Goal: Task Accomplishment & Management: Complete application form

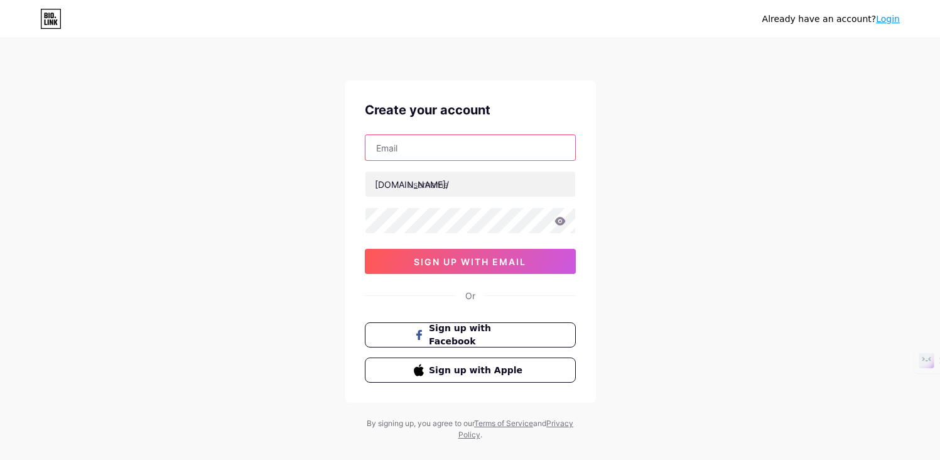
click at [472, 149] on input "text" at bounding box center [470, 147] width 210 height 25
type input "[EMAIL_ADDRESS][DOMAIN_NAME]"
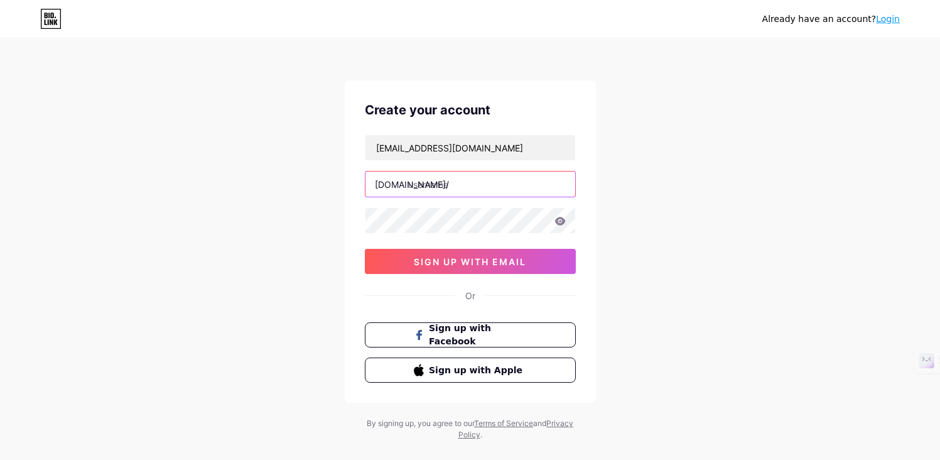
click at [470, 184] on input "text" at bounding box center [470, 183] width 210 height 25
type input "bouncehousebroward"
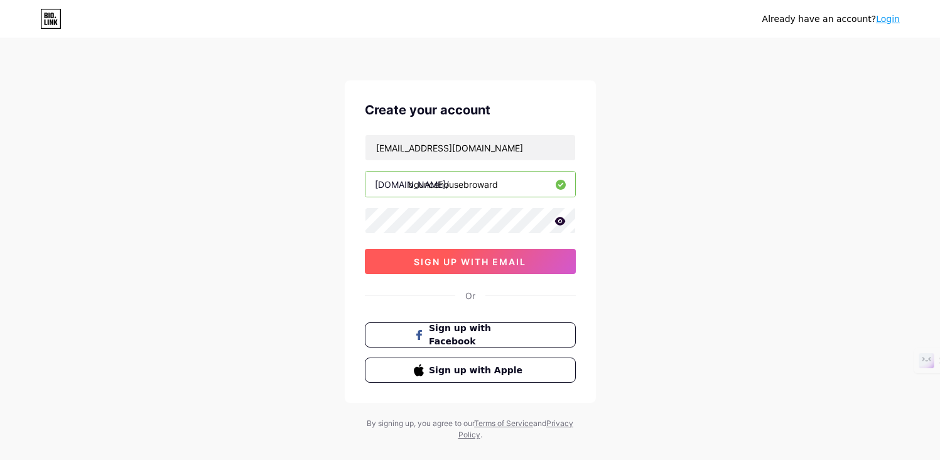
click at [475, 260] on span "sign up with email" at bounding box center [470, 261] width 112 height 11
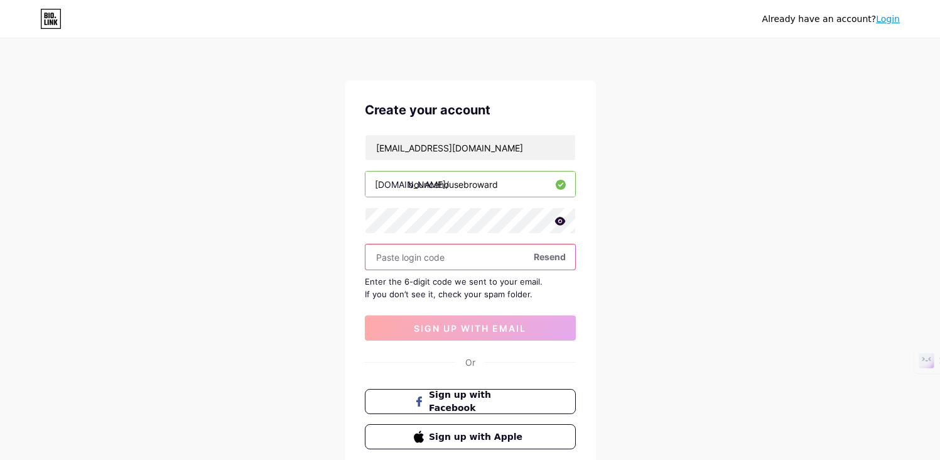
paste input "404467"
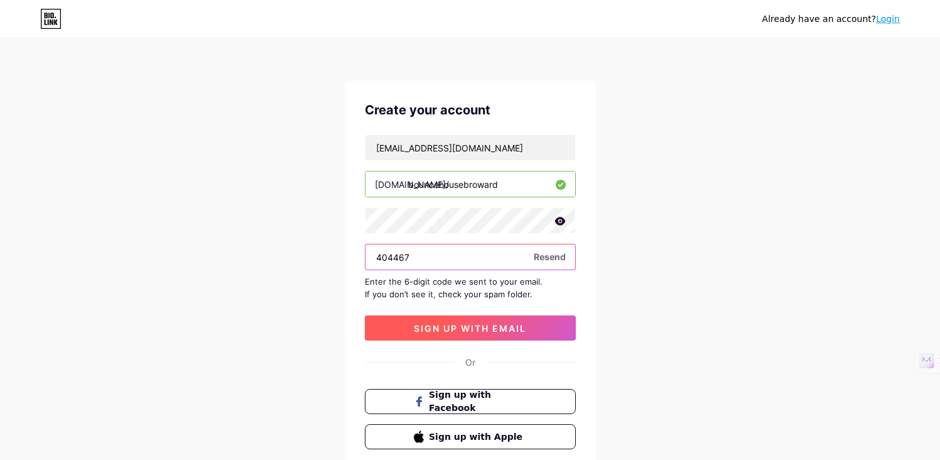
type input "404467"
click at [462, 330] on span "sign up with email" at bounding box center [470, 328] width 112 height 11
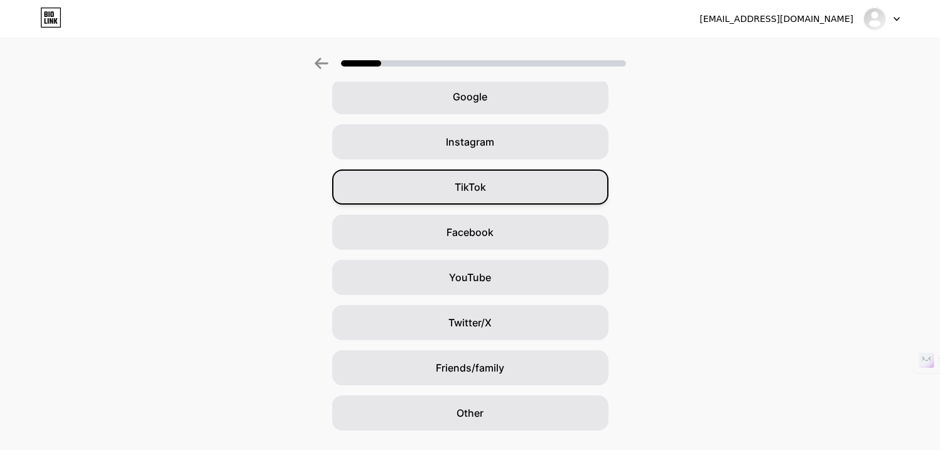
scroll to position [91, 0]
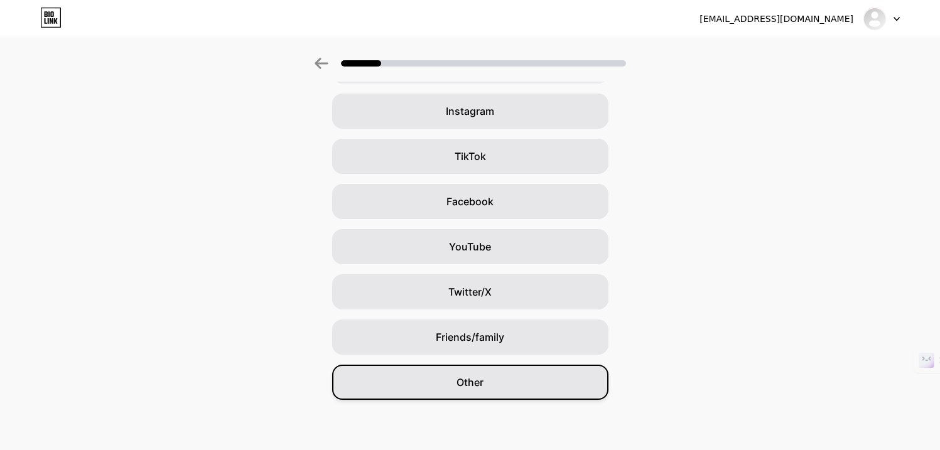
click at [489, 389] on div "Other" at bounding box center [470, 382] width 276 height 35
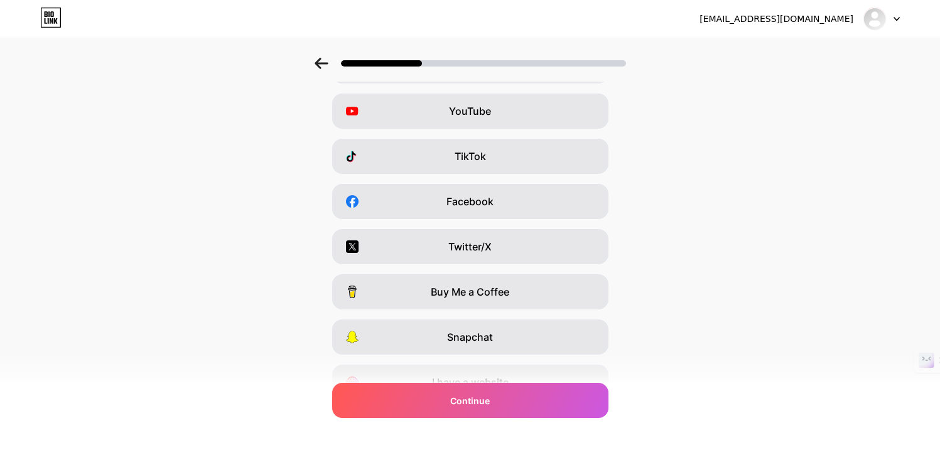
scroll to position [0, 0]
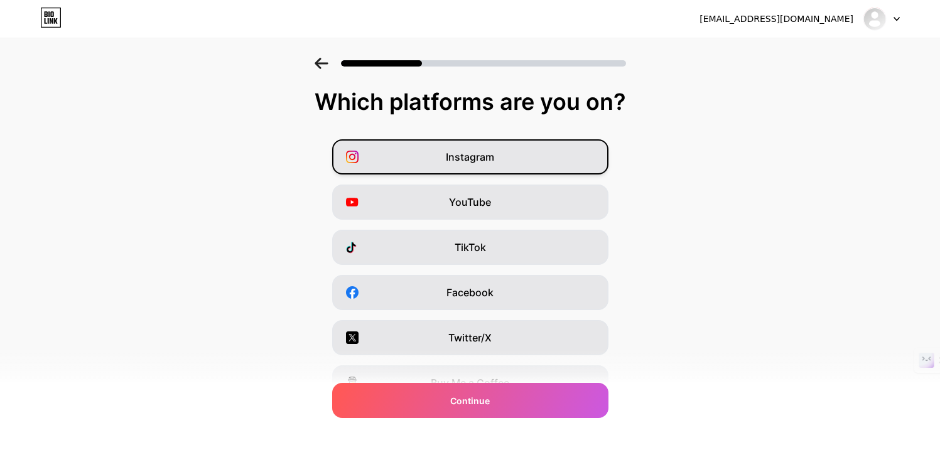
click at [458, 159] on span "Instagram" at bounding box center [470, 156] width 48 height 15
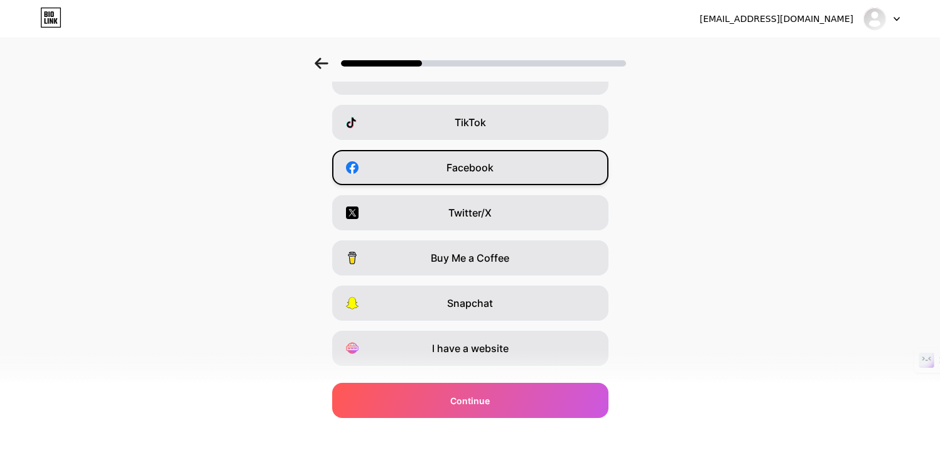
scroll to position [154, 0]
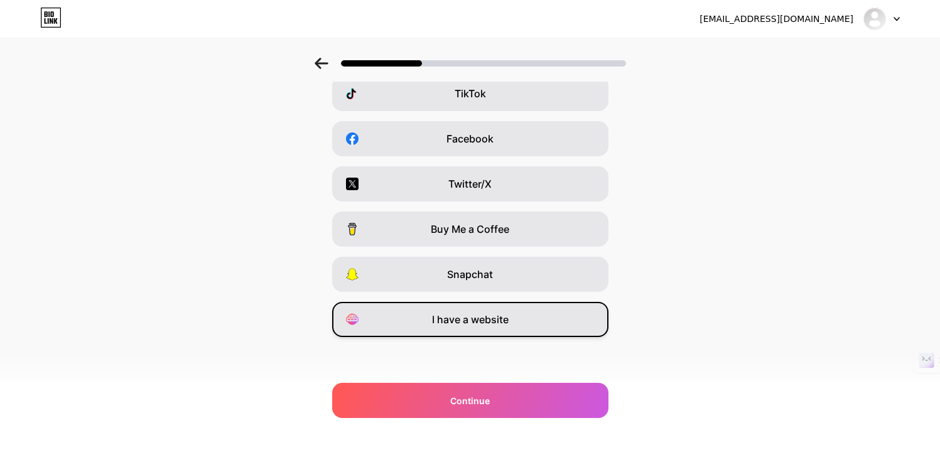
click at [478, 322] on span "I have a website" at bounding box center [470, 319] width 77 height 15
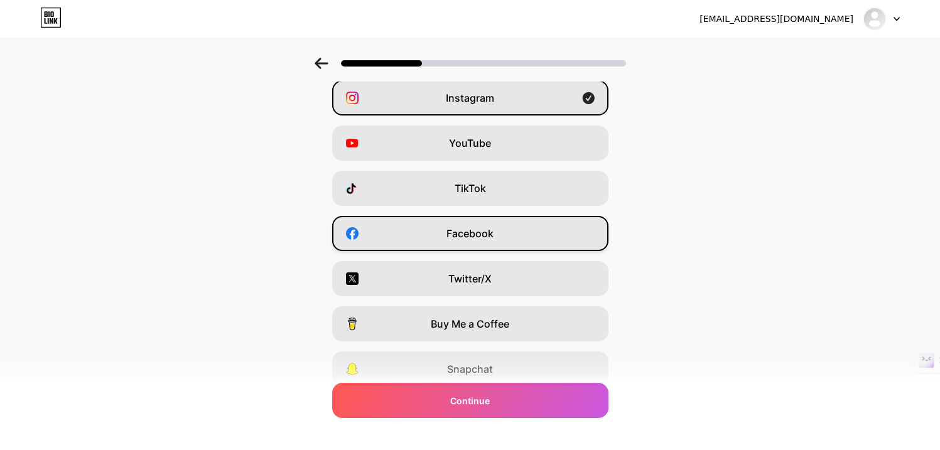
scroll to position [52, 0]
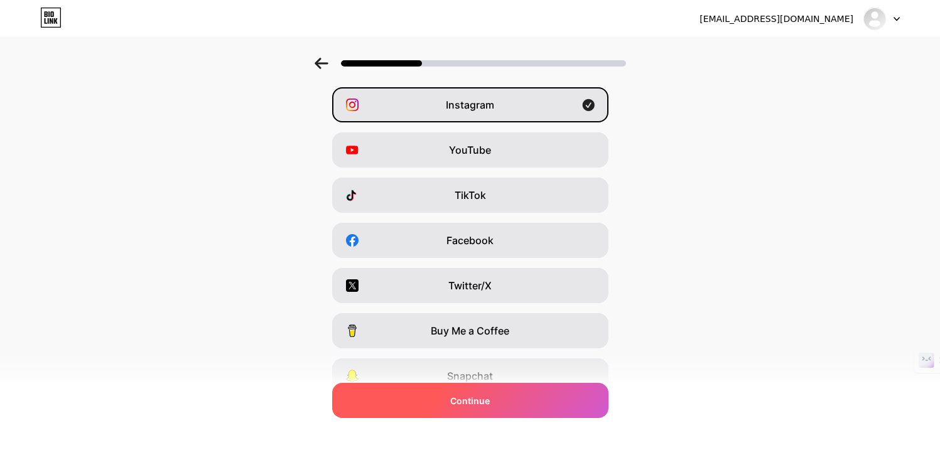
click at [480, 397] on span "Continue" at bounding box center [470, 400] width 40 height 13
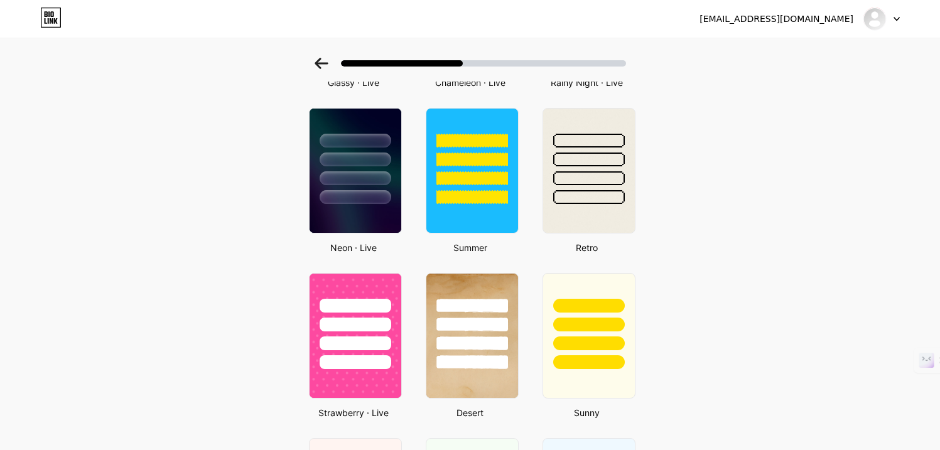
scroll to position [415, 0]
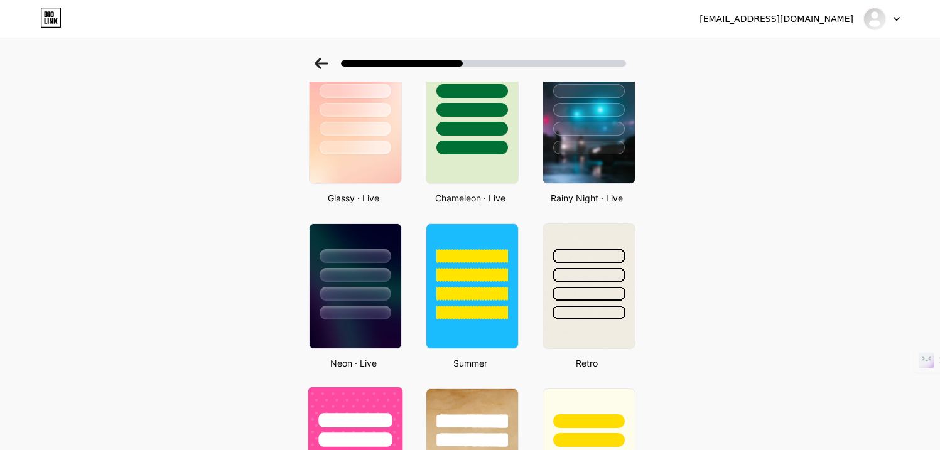
click at [372, 422] on div at bounding box center [354, 420] width 73 height 14
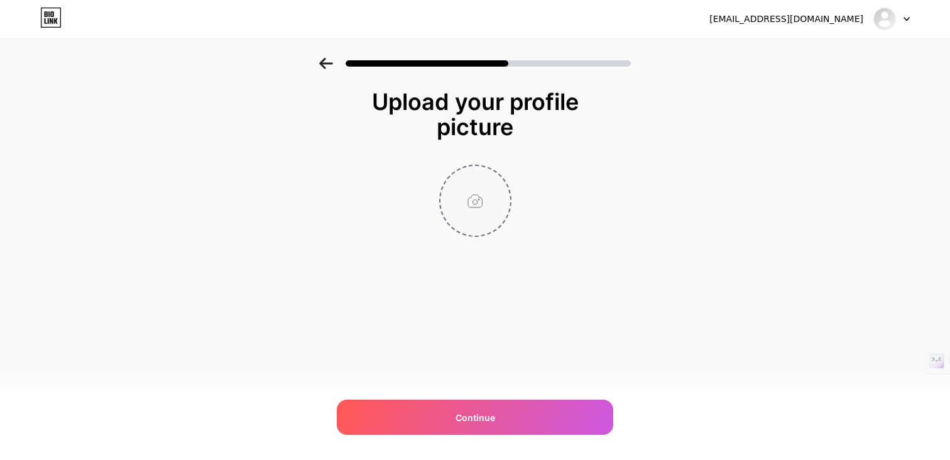
click at [470, 210] on input "file" at bounding box center [475, 201] width 70 height 70
type input "C:\fakepath\bhblogoweb.jpg"
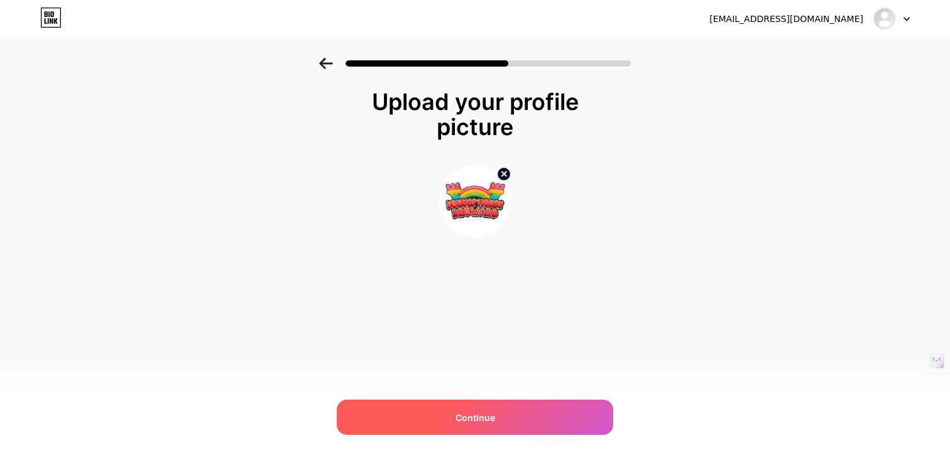
click at [480, 419] on span "Continue" at bounding box center [475, 417] width 40 height 13
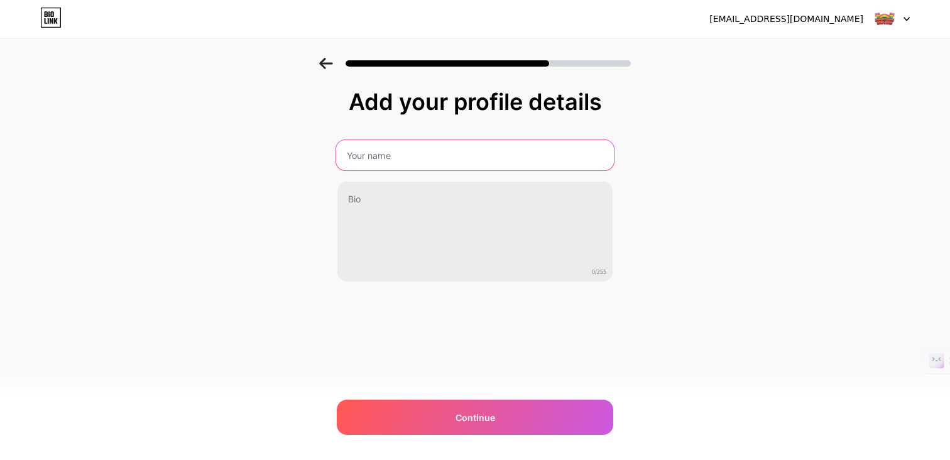
click at [528, 158] on input "text" at bounding box center [475, 155] width 278 height 30
type input "Bounce House Broward"
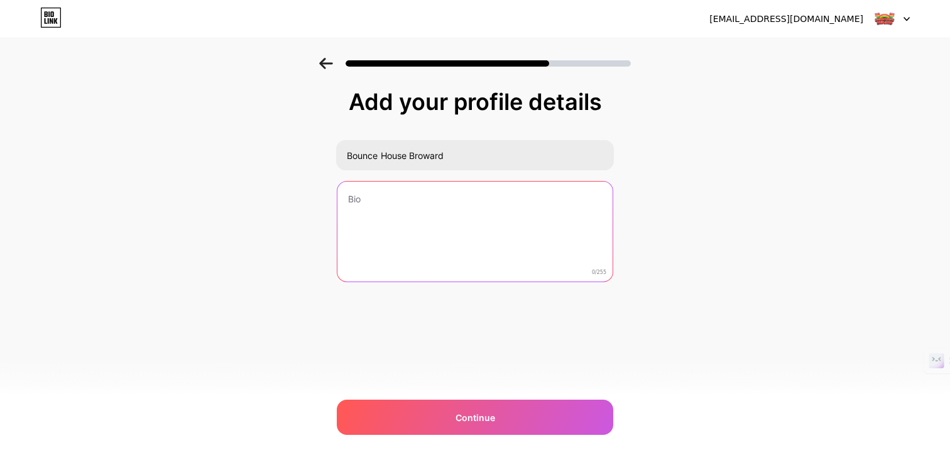
click at [455, 258] on textarea at bounding box center [474, 231] width 275 height 101
paste textarea "At [DOMAIN_NAME] you'll find Broward County's best selection in Bounce House Re…"
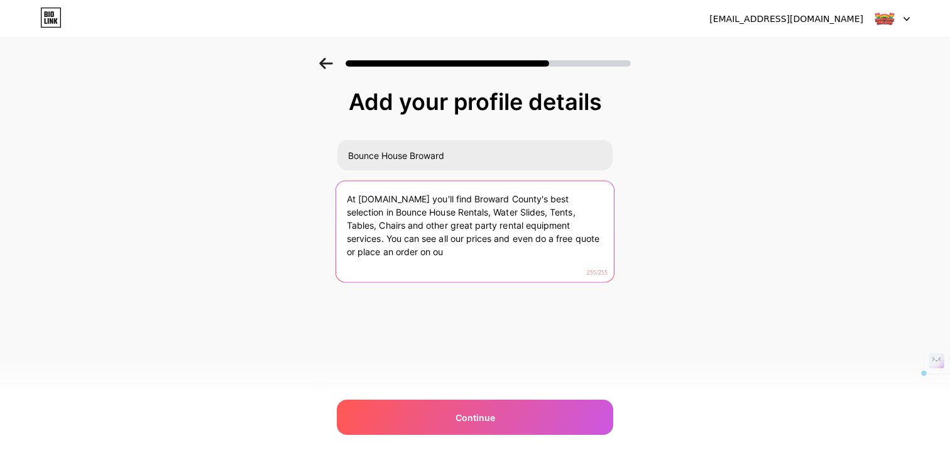
drag, startPoint x: 472, startPoint y: 256, endPoint x: 333, endPoint y: 256, distance: 138.8
click at [333, 256] on div "Add your profile details Bounce House Broward At [DOMAIN_NAME] you'll find Brow…" at bounding box center [475, 201] width 950 height 287
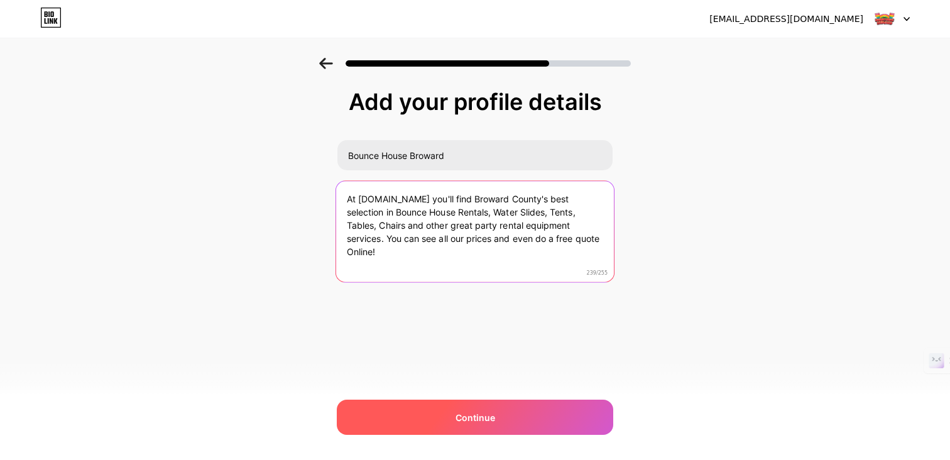
type textarea "At [DOMAIN_NAME] you'll find Broward County's best selection in Bounce House Re…"
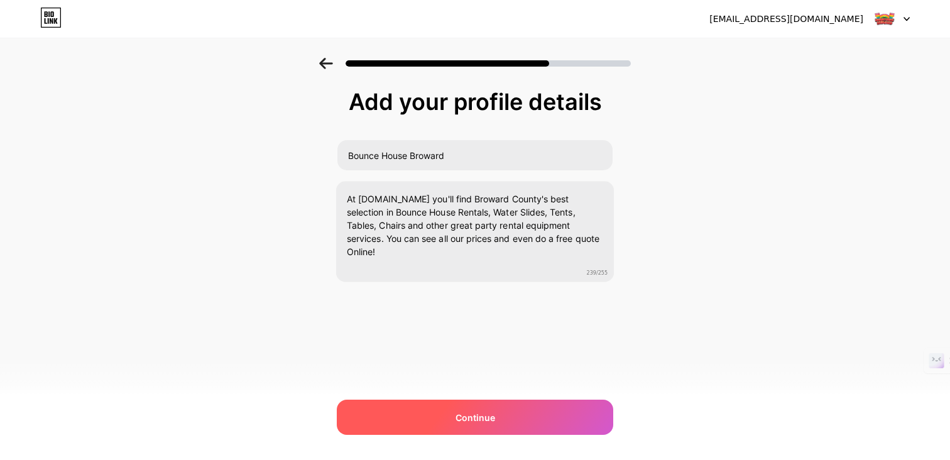
click at [472, 419] on span "Continue" at bounding box center [475, 417] width 40 height 13
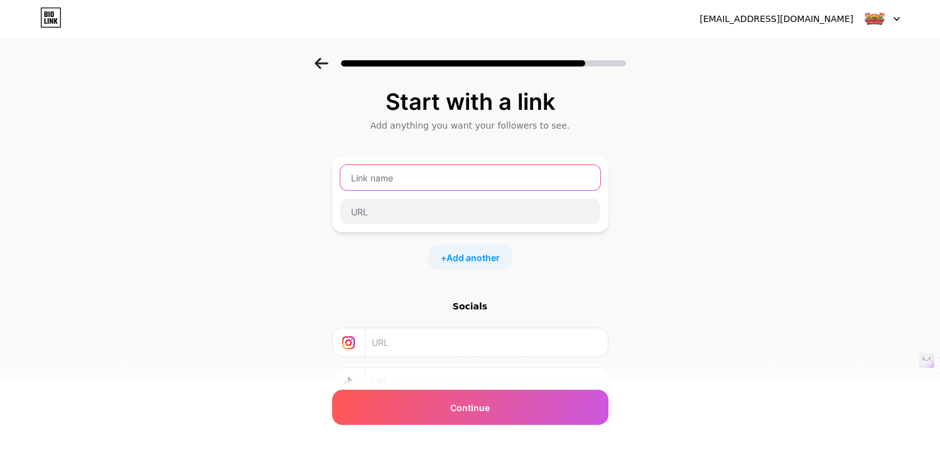
click at [438, 180] on input "text" at bounding box center [470, 177] width 260 height 25
type input "Bounce House Broward"
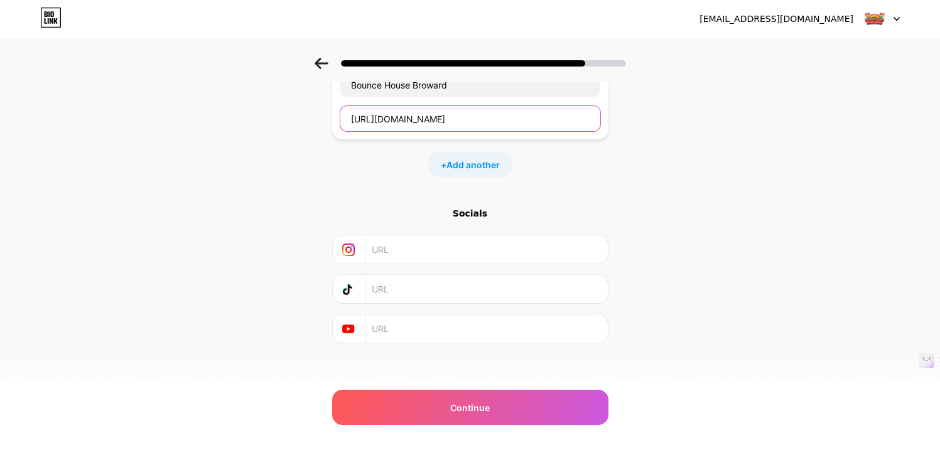
scroll to position [99, 0]
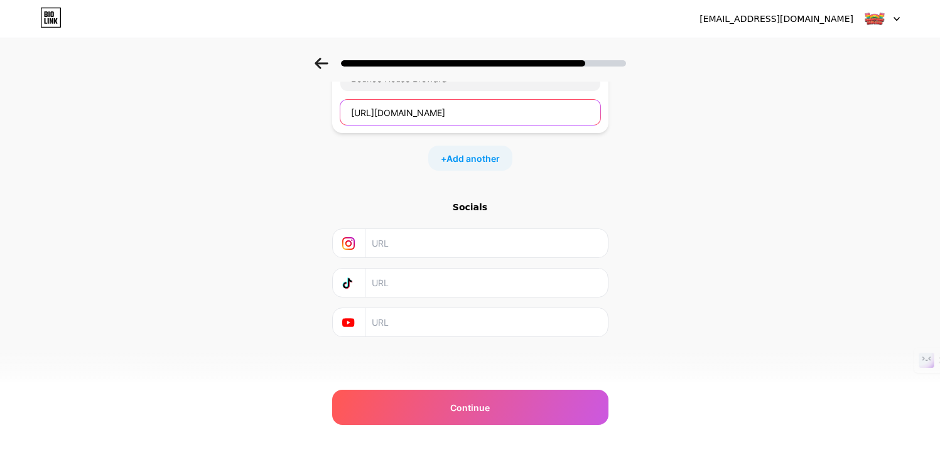
type input "[URL][DOMAIN_NAME]"
click at [452, 249] on input "text" at bounding box center [486, 243] width 228 height 28
paste input "At [DOMAIN_NAME] you'll find Broward County's best selection in Bounce House Re…"
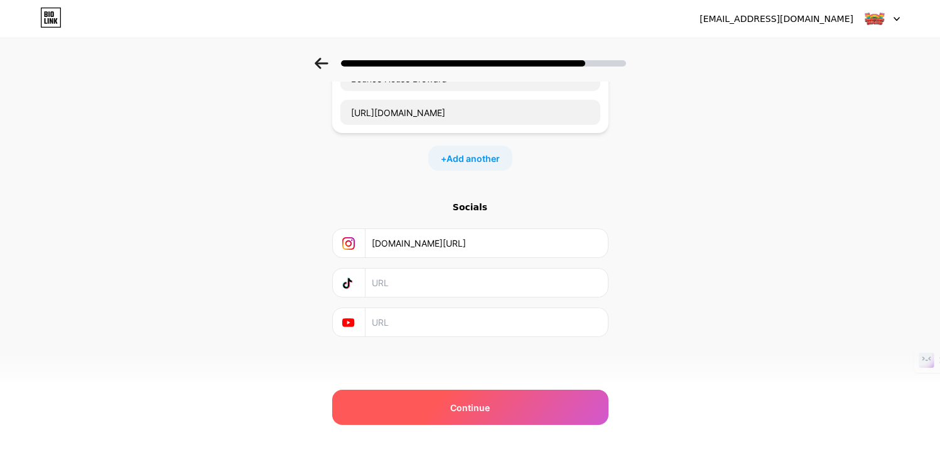
type input "[DOMAIN_NAME][URL]"
click at [463, 415] on div "Continue" at bounding box center [470, 407] width 276 height 35
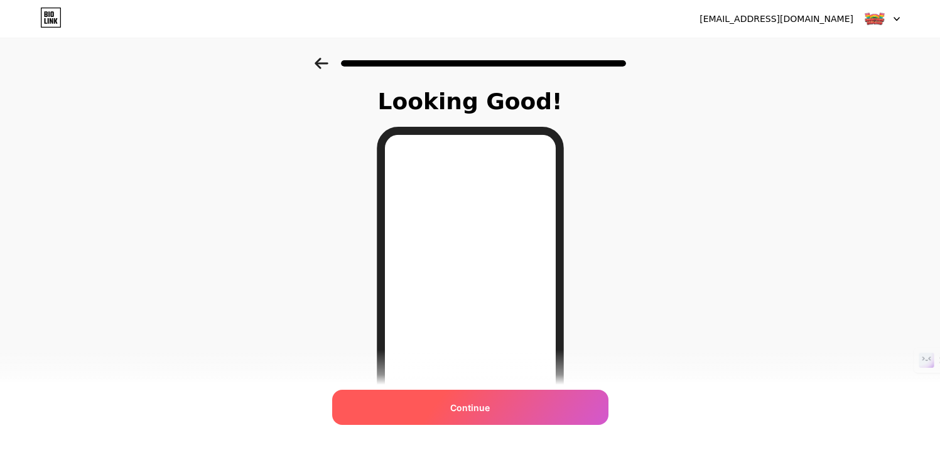
click at [484, 416] on div "Continue" at bounding box center [470, 407] width 276 height 35
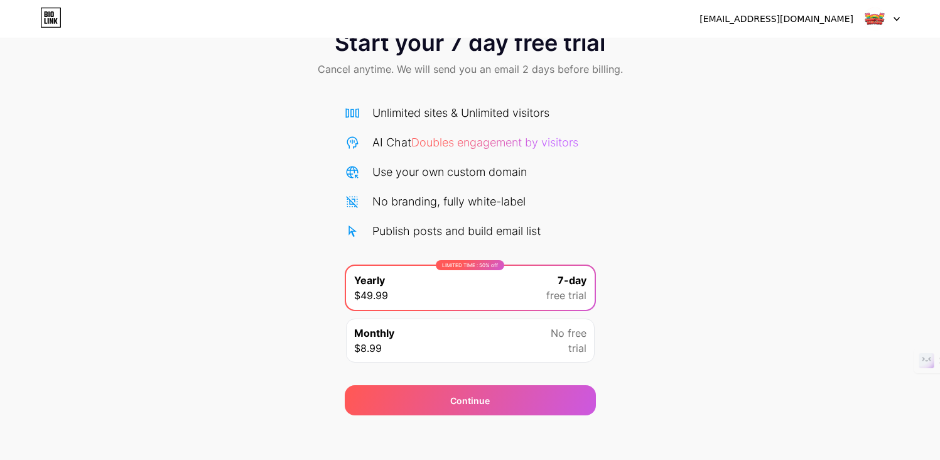
scroll to position [46, 0]
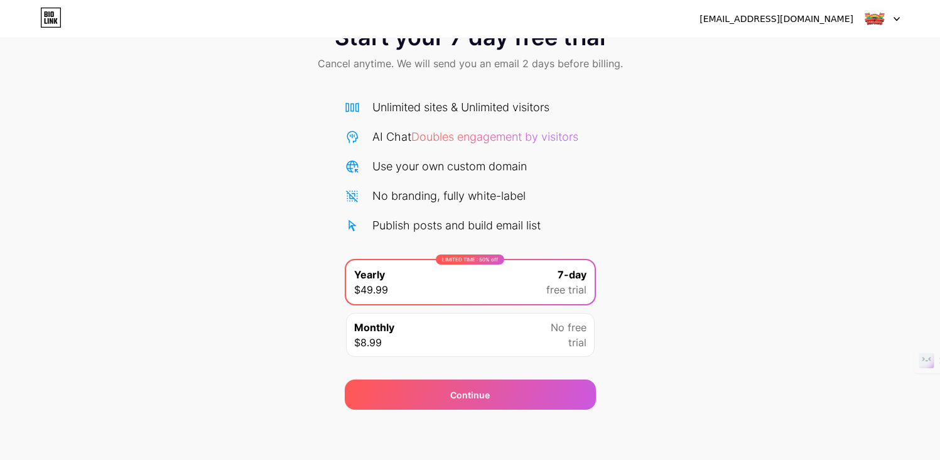
click at [55, 16] on icon at bounding box center [50, 18] width 21 height 20
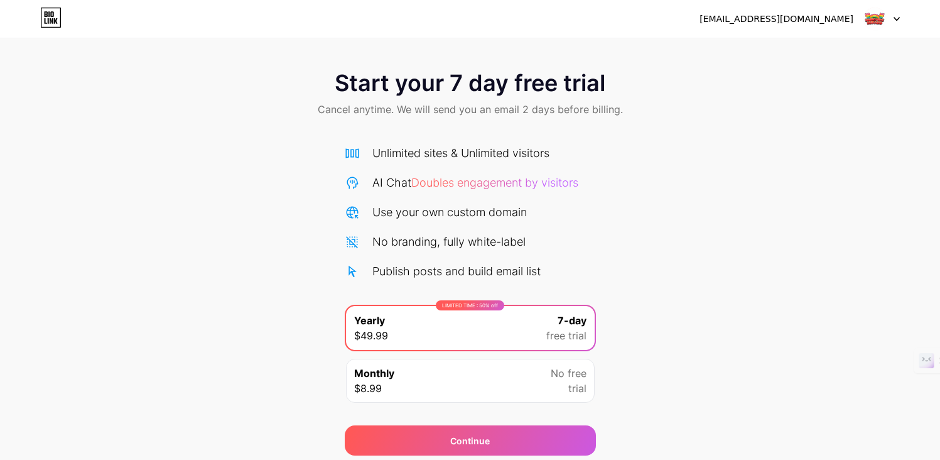
click at [806, 18] on div "[EMAIL_ADDRESS][DOMAIN_NAME]" at bounding box center [777, 19] width 154 height 13
click at [894, 17] on icon at bounding box center [897, 19] width 6 height 4
click at [185, 77] on div "Start your 7 day free trial Cancel anytime. We will send you an email 2 days be…" at bounding box center [470, 95] width 940 height 74
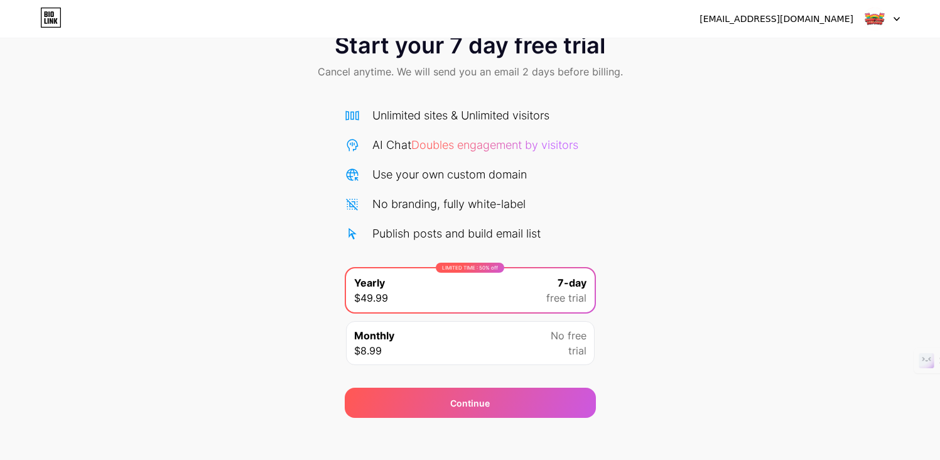
scroll to position [46, 0]
